Goal: Download file/media

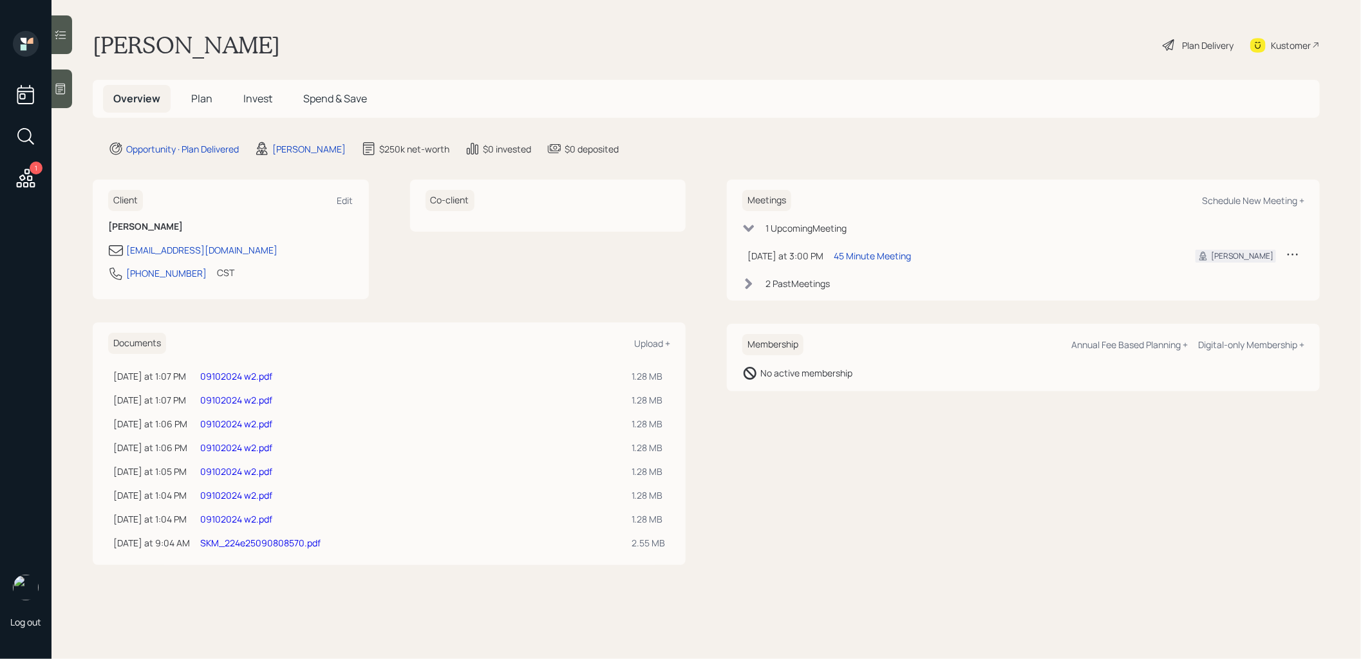
click at [229, 542] on link "SKM_224e25090808570.pdf" at bounding box center [260, 543] width 120 height 12
